Goal: Check status: Check status

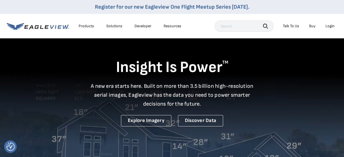
click at [329, 25] on div "Login" at bounding box center [330, 26] width 9 height 5
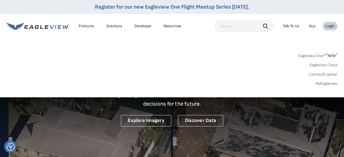
click at [334, 53] on span "* NEW *" at bounding box center [331, 55] width 11 height 5
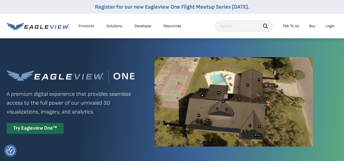
click at [331, 24] on div "Login" at bounding box center [330, 26] width 9 height 5
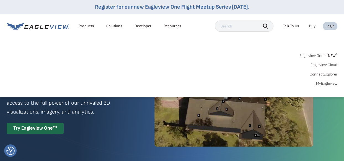
click at [329, 81] on link "MyEagleview" at bounding box center [326, 83] width 21 height 5
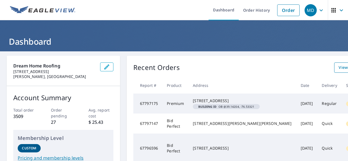
click at [339, 71] on span "View All Orders" at bounding box center [354, 67] width 30 height 7
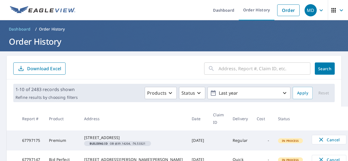
click at [272, 69] on input "text" at bounding box center [265, 69] width 92 height 16
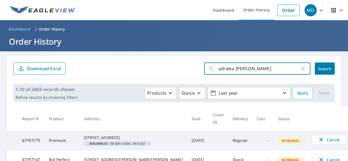
type input "adrieka mccane"
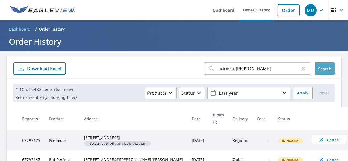
click at [325, 63] on button "Search" at bounding box center [325, 68] width 20 height 12
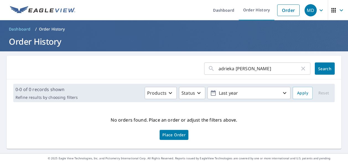
scroll to position [6, 0]
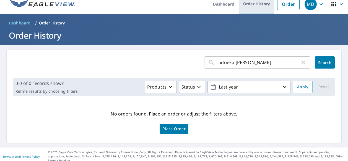
click at [256, 5] on link "Order History" at bounding box center [257, 4] width 36 height 20
click at [253, 6] on link "Order History" at bounding box center [257, 4] width 36 height 20
click at [303, 60] on div "adrieka mccane ​" at bounding box center [257, 62] width 106 height 12
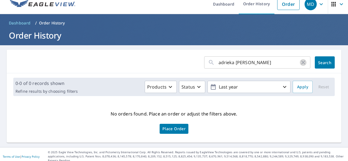
click at [300, 62] on icon "button" at bounding box center [303, 62] width 7 height 7
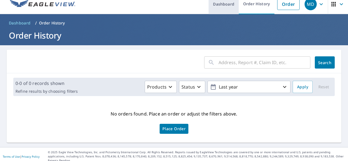
click at [222, 3] on link "Dashboard" at bounding box center [224, 4] width 30 height 20
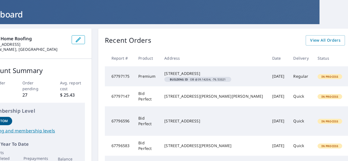
scroll to position [27, 44]
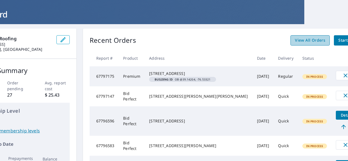
click at [295, 38] on span "View All Orders" at bounding box center [310, 40] width 30 height 7
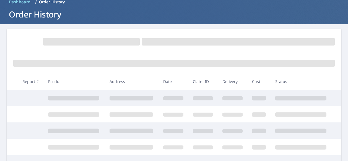
scroll to position [27, 0]
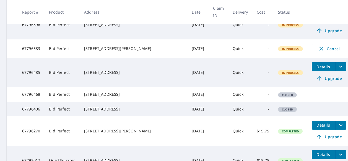
scroll to position [158, 0]
click at [117, 112] on div "3701 Kingswood Dr District Heights, MD 20747" at bounding box center [133, 109] width 99 height 6
click at [99, 112] on div "3701 Kingswood Dr District Heights, MD 20747" at bounding box center [133, 109] width 99 height 6
click at [65, 116] on td "Bid Perfect" at bounding box center [62, 109] width 35 height 14
click at [28, 116] on td "67796406" at bounding box center [31, 109] width 27 height 14
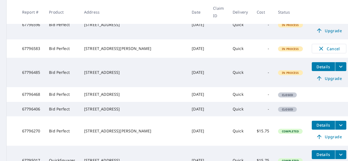
drag, startPoint x: 28, startPoint y: 118, endPoint x: 94, endPoint y: 123, distance: 65.5
click at [93, 116] on td "3701 Kingswood Dr District Heights, MD 20747" at bounding box center [134, 109] width 108 height 14
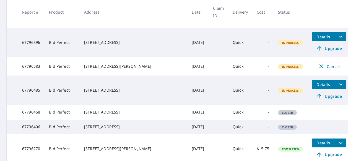
scroll to position [251, 0]
